Goal: Task Accomplishment & Management: Use online tool/utility

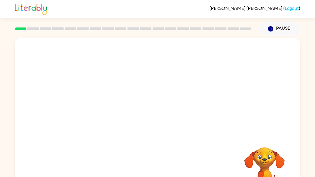
click at [76, 119] on div at bounding box center [158, 86] width 286 height 97
click at [105, 90] on video "Your browser must support playing .mp4 files to use Literably. Please try using…" at bounding box center [158, 86] width 286 height 97
click at [156, 125] on div at bounding box center [157, 123] width 37 height 21
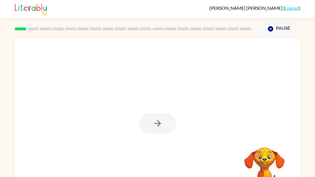
click at [156, 125] on div at bounding box center [157, 123] width 37 height 21
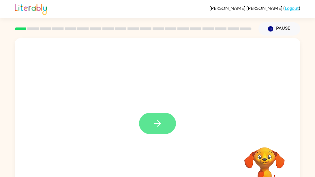
click at [158, 125] on icon "button" at bounding box center [157, 123] width 7 height 7
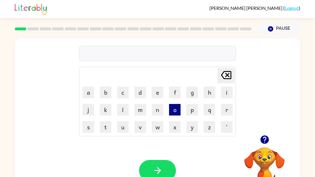
click at [173, 111] on button "o" at bounding box center [175, 110] width 12 height 12
click at [89, 93] on button "a" at bounding box center [89, 93] width 12 height 12
click at [158, 114] on button "n" at bounding box center [158, 110] width 12 height 12
click at [156, 95] on button "e" at bounding box center [158, 93] width 12 height 12
click at [92, 128] on button "s" at bounding box center [89, 127] width 12 height 12
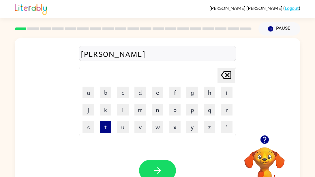
click at [106, 128] on button "t" at bounding box center [106, 127] width 12 height 12
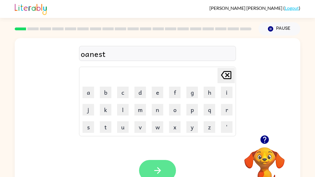
click at [164, 171] on button "button" at bounding box center [157, 170] width 37 height 21
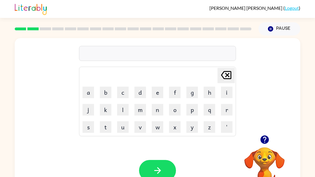
click at [91, 98] on td "a" at bounding box center [88, 92] width 17 height 17
click at [88, 95] on button "a" at bounding box center [89, 93] width 12 height 12
click at [156, 112] on button "n" at bounding box center [158, 110] width 12 height 12
click at [91, 128] on button "s" at bounding box center [89, 127] width 12 height 12
click at [225, 113] on button "r" at bounding box center [227, 110] width 12 height 12
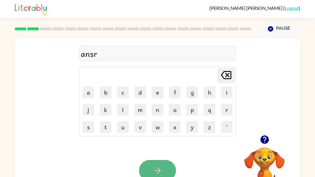
click at [160, 166] on icon "button" at bounding box center [158, 170] width 10 height 10
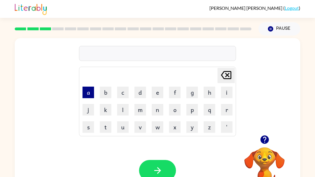
click at [87, 95] on button "a" at bounding box center [89, 93] width 12 height 12
click at [173, 92] on button "f" at bounding box center [175, 93] width 12 height 12
click at [124, 111] on button "l" at bounding box center [123, 110] width 12 height 12
click at [159, 93] on button "e" at bounding box center [158, 93] width 12 height 12
click at [125, 96] on button "c" at bounding box center [123, 93] width 12 height 12
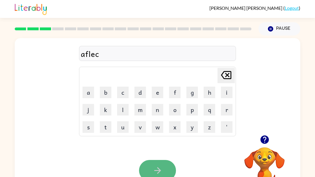
click at [154, 166] on icon "button" at bounding box center [158, 170] width 10 height 10
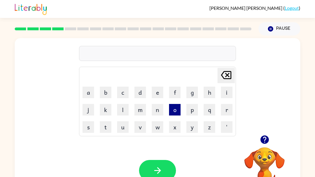
click at [178, 112] on button "o" at bounding box center [175, 110] width 12 height 12
click at [158, 111] on button "n" at bounding box center [158, 110] width 12 height 12
click at [266, 141] on icon "button" at bounding box center [264, 139] width 8 height 8
click at [224, 80] on icon "[PERSON_NAME] last character input" at bounding box center [226, 75] width 14 height 14
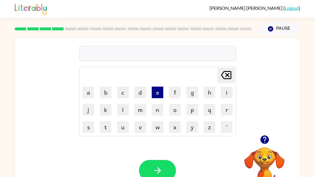
click at [154, 97] on button "e" at bounding box center [158, 93] width 12 height 12
click at [89, 129] on button "s" at bounding box center [89, 127] width 12 height 12
click at [194, 112] on button "p" at bounding box center [192, 110] width 12 height 12
click at [123, 115] on button "l" at bounding box center [123, 110] width 12 height 12
click at [173, 111] on button "o" at bounding box center [175, 110] width 12 height 12
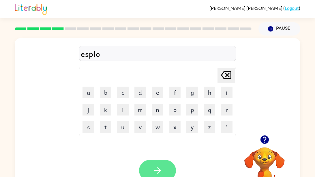
click at [154, 169] on icon "button" at bounding box center [158, 170] width 10 height 10
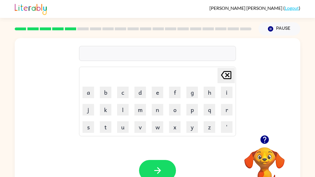
click at [105, 85] on td "b" at bounding box center [105, 92] width 17 height 17
click at [104, 93] on button "b" at bounding box center [106, 93] width 12 height 12
click at [175, 111] on button "o" at bounding box center [175, 110] width 12 height 12
click at [139, 95] on button "d" at bounding box center [141, 93] width 12 height 12
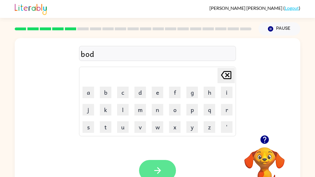
click at [151, 176] on button "button" at bounding box center [157, 170] width 37 height 21
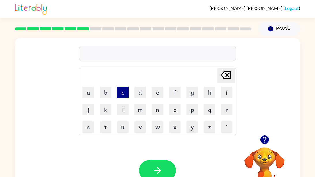
click at [124, 93] on button "c" at bounding box center [123, 93] width 12 height 12
click at [103, 113] on button "k" at bounding box center [106, 110] width 12 height 12
click at [175, 114] on button "o" at bounding box center [175, 110] width 12 height 12
click at [171, 94] on button "f" at bounding box center [175, 93] width 12 height 12
click at [157, 93] on button "e" at bounding box center [158, 93] width 12 height 12
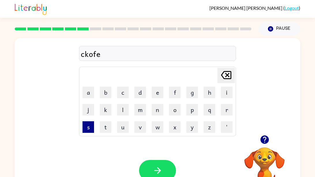
click at [87, 126] on button "s" at bounding box center [89, 127] width 12 height 12
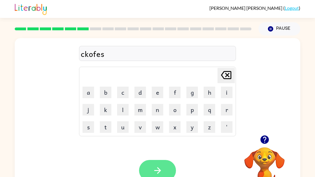
click at [161, 177] on html "[PERSON_NAME] ( Logout ) Pause Pause ckofes Delete Delete last character input …" at bounding box center [157, 101] width 315 height 203
click at [159, 167] on icon "button" at bounding box center [158, 170] width 10 height 10
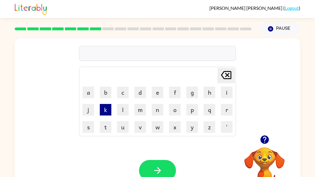
click at [107, 109] on button "k" at bounding box center [106, 110] width 12 height 12
click at [121, 130] on button "u" at bounding box center [123, 127] width 12 height 12
click at [173, 113] on button "o" at bounding box center [175, 110] width 12 height 12
click at [124, 92] on button "c" at bounding box center [123, 93] width 12 height 12
click at [226, 107] on button "r" at bounding box center [227, 110] width 12 height 12
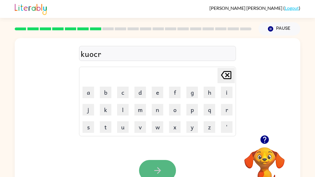
click at [152, 177] on button "button" at bounding box center [157, 170] width 37 height 21
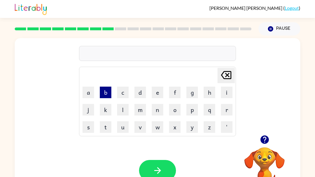
click at [106, 88] on button "b" at bounding box center [106, 93] width 12 height 12
click at [172, 111] on button "o" at bounding box center [175, 110] width 12 height 12
click at [88, 128] on button "s" at bounding box center [89, 127] width 12 height 12
click at [157, 94] on button "e" at bounding box center [158, 93] width 12 height 12
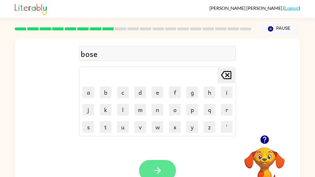
click at [146, 174] on button "button" at bounding box center [157, 170] width 37 height 21
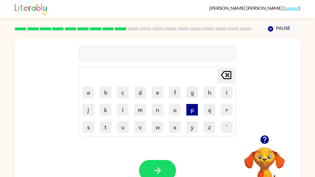
click at [192, 113] on button "p" at bounding box center [192, 110] width 12 height 12
click at [174, 111] on button "o" at bounding box center [175, 110] width 12 height 12
click at [197, 114] on button "p" at bounding box center [192, 110] width 12 height 12
click at [223, 71] on icon "[PERSON_NAME] last character input" at bounding box center [226, 75] width 14 height 14
click at [223, 76] on icon "[PERSON_NAME] last character input" at bounding box center [226, 75] width 14 height 14
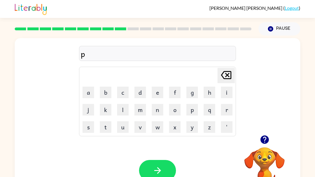
click at [223, 76] on icon "[PERSON_NAME] last character input" at bounding box center [226, 75] width 14 height 14
click at [262, 141] on icon "button" at bounding box center [264, 139] width 8 height 8
click at [264, 141] on icon "button" at bounding box center [264, 139] width 8 height 8
click at [119, 96] on button "c" at bounding box center [123, 93] width 12 height 12
click at [176, 106] on button "o" at bounding box center [175, 110] width 12 height 12
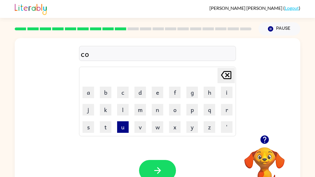
click at [119, 129] on button "u" at bounding box center [123, 127] width 12 height 12
click at [222, 71] on icon "[PERSON_NAME] last character input" at bounding box center [226, 75] width 14 height 14
click at [219, 70] on icon "[PERSON_NAME] last character input" at bounding box center [226, 75] width 14 height 14
click at [125, 128] on button "u" at bounding box center [123, 127] width 12 height 12
click at [192, 110] on button "p" at bounding box center [192, 110] width 12 height 12
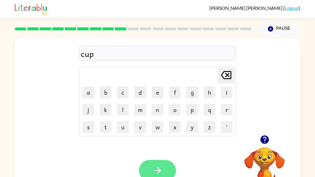
click at [145, 170] on button "button" at bounding box center [157, 170] width 37 height 21
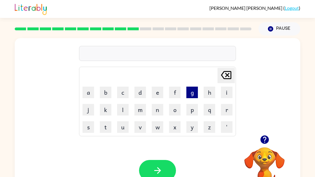
click at [191, 94] on button "g" at bounding box center [192, 93] width 12 height 12
click at [173, 108] on button "o" at bounding box center [175, 110] width 12 height 12
click at [221, 93] on button "i" at bounding box center [227, 93] width 12 height 12
click at [264, 136] on icon "button" at bounding box center [264, 139] width 8 height 8
click at [226, 74] on icon at bounding box center [226, 75] width 10 height 8
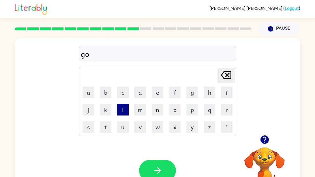
click at [121, 114] on button "l" at bounding box center [123, 110] width 12 height 12
click at [160, 91] on button "e" at bounding box center [158, 93] width 12 height 12
click at [113, 75] on td "[PERSON_NAME] last character input" at bounding box center [157, 76] width 155 height 16
click at [120, 91] on button "c" at bounding box center [123, 93] width 12 height 12
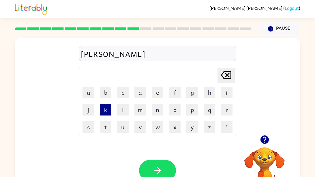
click at [105, 110] on button "k" at bounding box center [106, 110] width 12 height 12
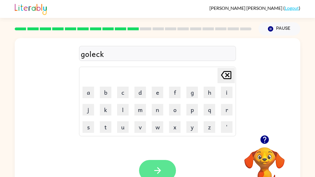
click at [153, 170] on icon "button" at bounding box center [158, 170] width 10 height 10
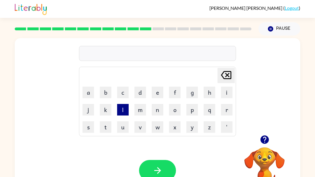
click at [124, 111] on button "l" at bounding box center [123, 110] width 12 height 12
click at [160, 96] on button "e" at bounding box center [158, 93] width 12 height 12
click at [223, 75] on icon "[PERSON_NAME] last character input" at bounding box center [226, 75] width 14 height 14
click at [226, 95] on button "i" at bounding box center [227, 93] width 12 height 12
click at [105, 129] on button "t" at bounding box center [106, 127] width 12 height 12
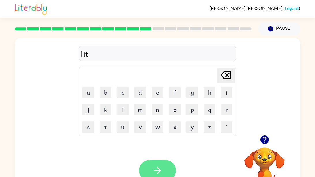
click at [152, 177] on html "[PERSON_NAME] ( Logout ) Pause Pause lit [PERSON_NAME] last character input a b…" at bounding box center [157, 101] width 315 height 203
click at [153, 173] on icon "button" at bounding box center [158, 170] width 10 height 10
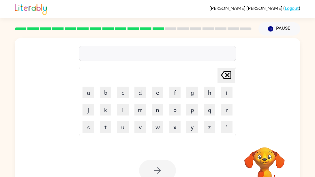
click at [122, 116] on td "l" at bounding box center [123, 109] width 17 height 17
click at [122, 114] on button "l" at bounding box center [123, 110] width 12 height 12
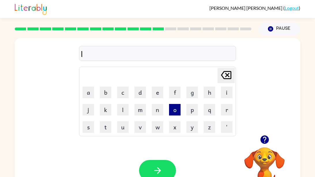
click at [178, 112] on button "o" at bounding box center [175, 110] width 12 height 12
click at [106, 96] on button "b" at bounding box center [106, 93] width 12 height 12
click at [228, 111] on button "r" at bounding box center [227, 110] width 12 height 12
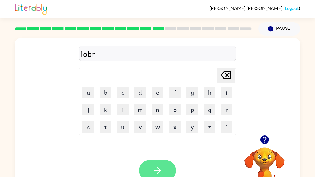
click at [153, 173] on icon "button" at bounding box center [158, 170] width 10 height 10
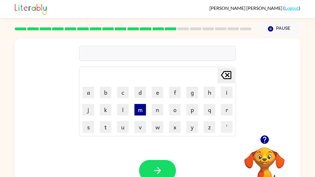
click at [140, 108] on button "m" at bounding box center [141, 110] width 12 height 12
click at [173, 113] on button "o" at bounding box center [175, 110] width 12 height 12
click at [107, 94] on button "b" at bounding box center [106, 93] width 12 height 12
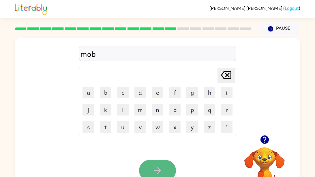
click at [142, 167] on button "button" at bounding box center [157, 170] width 37 height 21
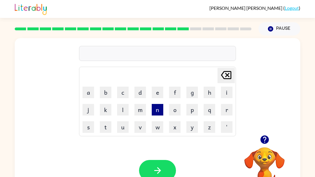
click at [156, 113] on button "n" at bounding box center [158, 110] width 12 height 12
click at [179, 111] on button "o" at bounding box center [175, 110] width 12 height 12
click at [126, 91] on button "c" at bounding box center [123, 93] width 12 height 12
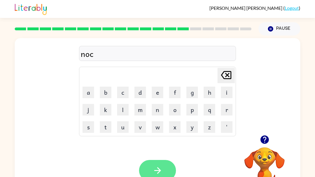
click at [163, 173] on button "button" at bounding box center [157, 170] width 37 height 21
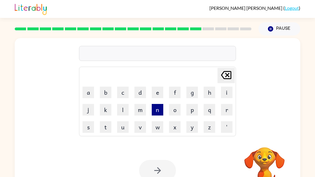
click at [158, 114] on button "n" at bounding box center [158, 110] width 12 height 12
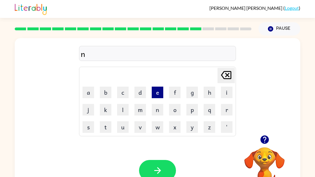
click at [158, 91] on button "e" at bounding box center [158, 93] width 12 height 12
click at [105, 126] on button "t" at bounding box center [106, 127] width 12 height 12
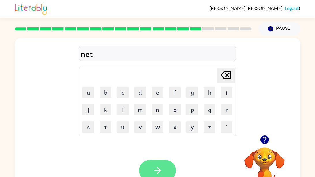
click at [160, 173] on icon "button" at bounding box center [158, 170] width 10 height 10
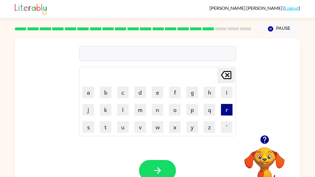
click at [229, 111] on button "r" at bounding box center [227, 110] width 12 height 12
click at [159, 94] on button "e" at bounding box center [158, 93] width 12 height 12
click at [124, 93] on button "c" at bounding box center [123, 93] width 12 height 12
click at [106, 130] on button "t" at bounding box center [106, 127] width 12 height 12
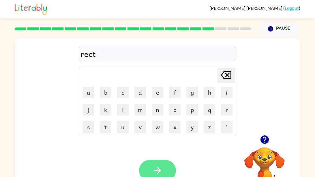
click at [141, 165] on button "button" at bounding box center [157, 170] width 37 height 21
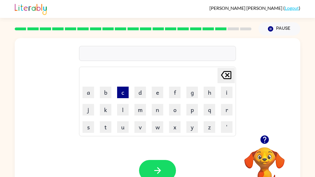
click at [119, 94] on button "c" at bounding box center [123, 93] width 12 height 12
click at [262, 142] on icon "button" at bounding box center [264, 139] width 8 height 8
click at [90, 95] on button "a" at bounding box center [89, 93] width 12 height 12
click at [191, 112] on button "p" at bounding box center [192, 110] width 12 height 12
click at [227, 92] on button "i" at bounding box center [227, 93] width 12 height 12
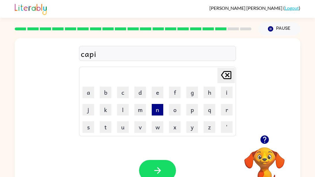
click at [155, 112] on button "n" at bounding box center [158, 110] width 12 height 12
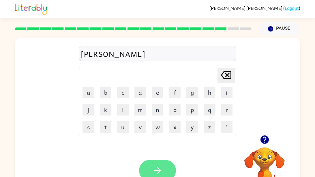
click at [154, 177] on html "[PERSON_NAME] ( Logout ) Pause Pause [PERSON_NAME] Delete Delete last character…" at bounding box center [157, 101] width 315 height 203
click at [158, 168] on icon "button" at bounding box center [157, 170] width 7 height 7
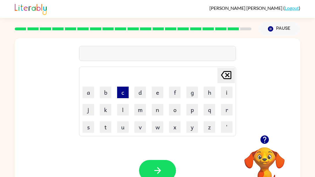
click at [123, 94] on button "c" at bounding box center [123, 93] width 12 height 12
click at [120, 132] on button "u" at bounding box center [123, 127] width 12 height 12
click at [122, 97] on button "c" at bounding box center [123, 93] width 12 height 12
click at [104, 109] on button "k" at bounding box center [106, 110] width 12 height 12
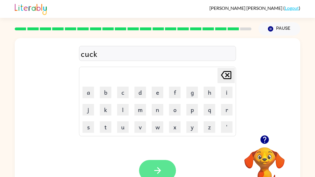
click at [160, 172] on icon "button" at bounding box center [158, 170] width 10 height 10
